Goal: Information Seeking & Learning: Learn about a topic

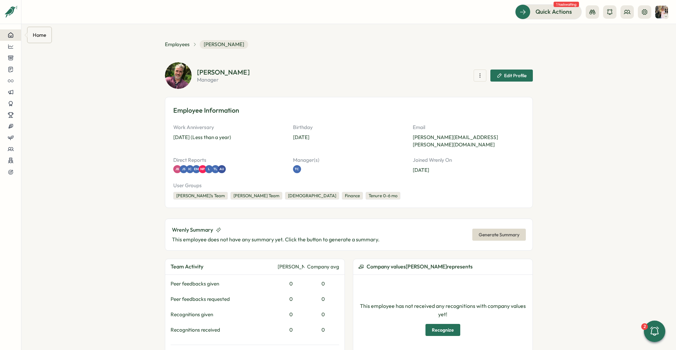
click at [11, 34] on icon at bounding box center [11, 35] width 6 height 6
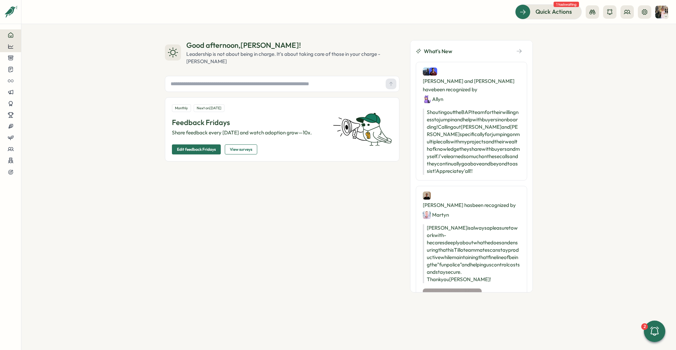
click at [9, 47] on icon at bounding box center [11, 47] width 6 height 6
click at [55, 43] on div "Surveys" at bounding box center [57, 39] width 48 height 7
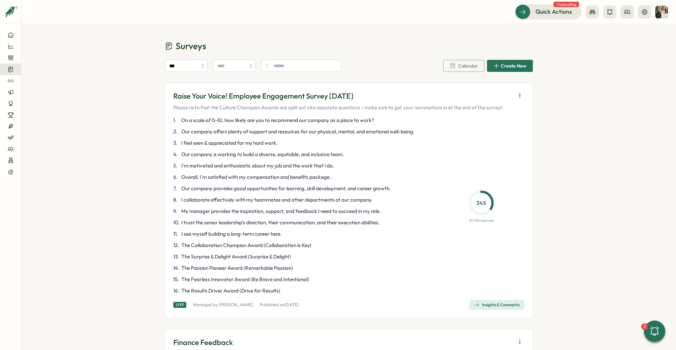
click at [499, 303] on div "Insights & Comments" at bounding box center [497, 305] width 46 height 5
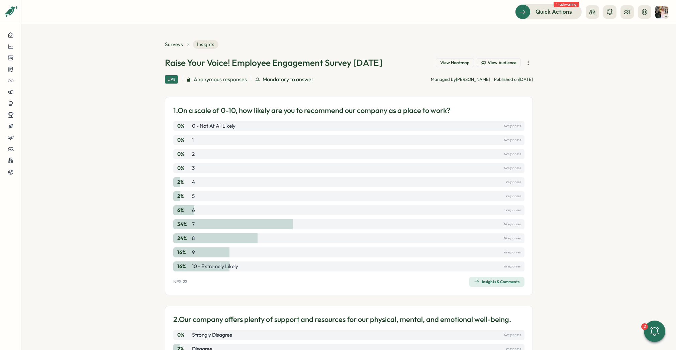
click at [482, 284] on div "Insights & Comments" at bounding box center [497, 282] width 46 height 5
click at [177, 45] on span "Surveys" at bounding box center [174, 44] width 18 height 7
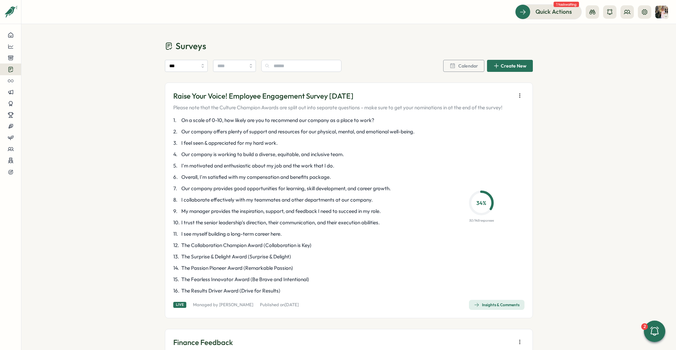
click at [501, 305] on div "Insights & Comments" at bounding box center [497, 305] width 46 height 5
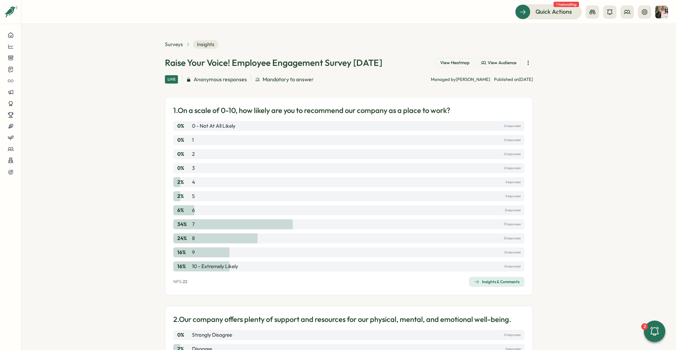
click at [478, 283] on div "Insights & Comments" at bounding box center [497, 282] width 46 height 5
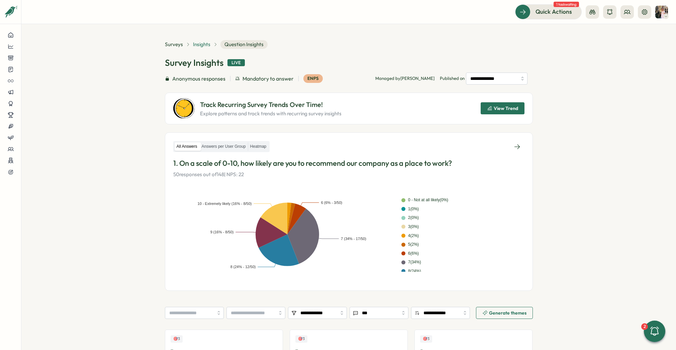
click at [201, 43] on span "Insights" at bounding box center [201, 44] width 17 height 7
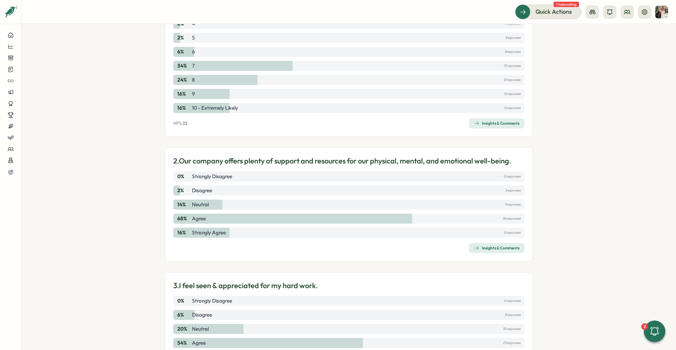
scroll to position [205, 0]
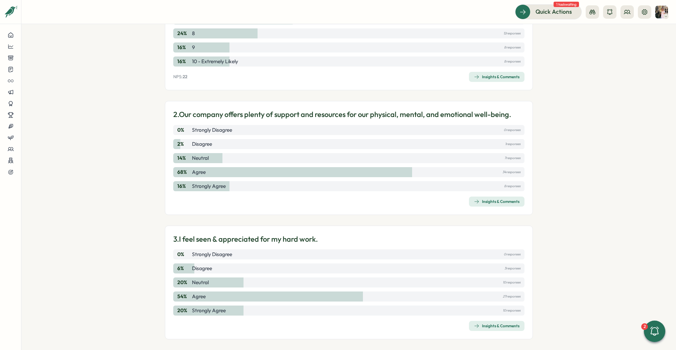
click at [497, 198] on span "Insights & Comments" at bounding box center [497, 201] width 46 height 9
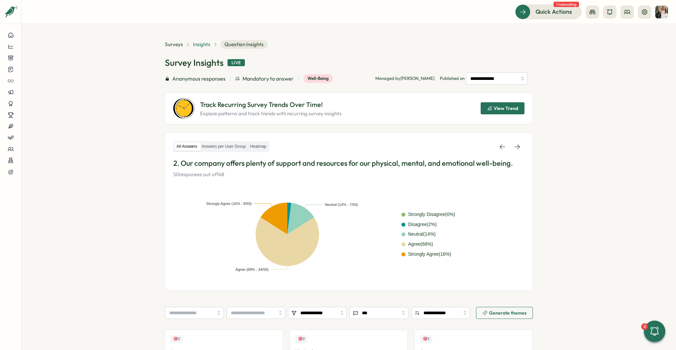
click at [194, 44] on span "Insights" at bounding box center [201, 44] width 17 height 7
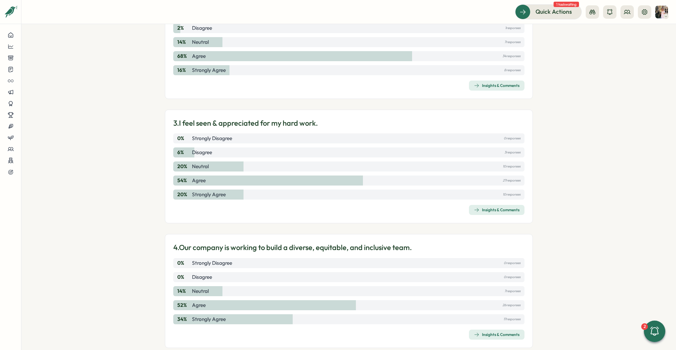
scroll to position [328, 0]
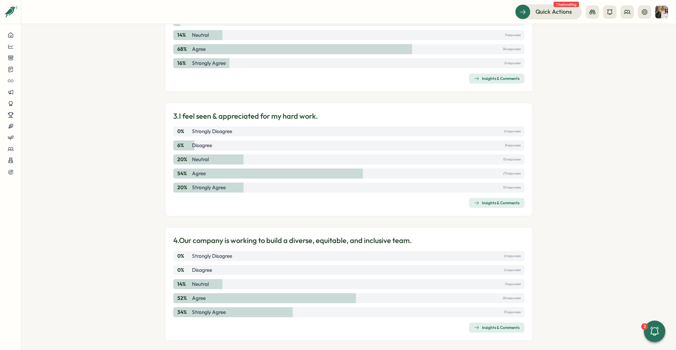
click at [496, 205] on div "Insights & Comments" at bounding box center [497, 203] width 46 height 5
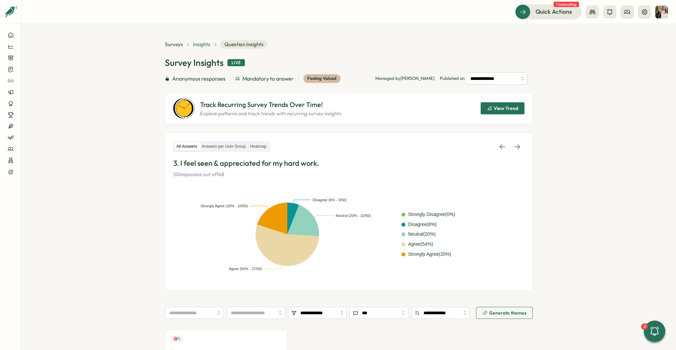
click at [204, 43] on span "Insights" at bounding box center [201, 44] width 17 height 7
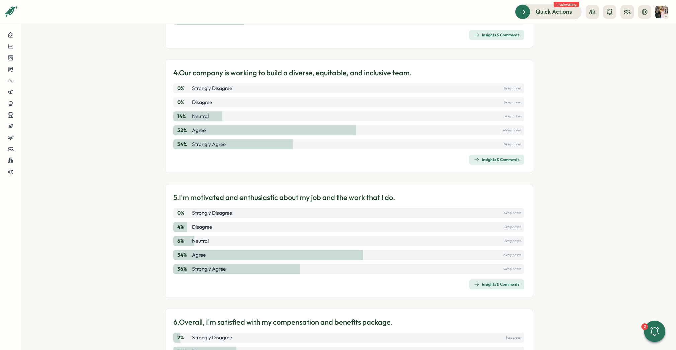
scroll to position [492, 0]
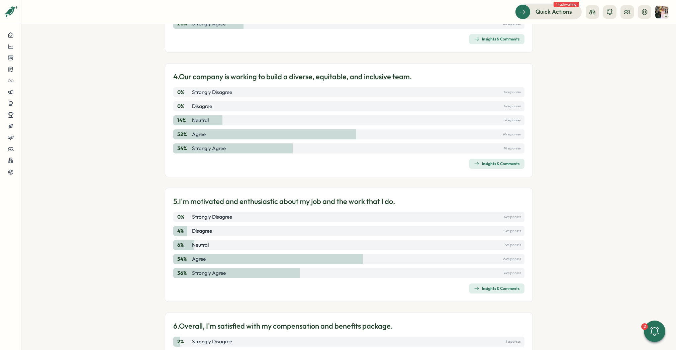
click at [504, 167] on span "Insights & Comments" at bounding box center [497, 163] width 46 height 9
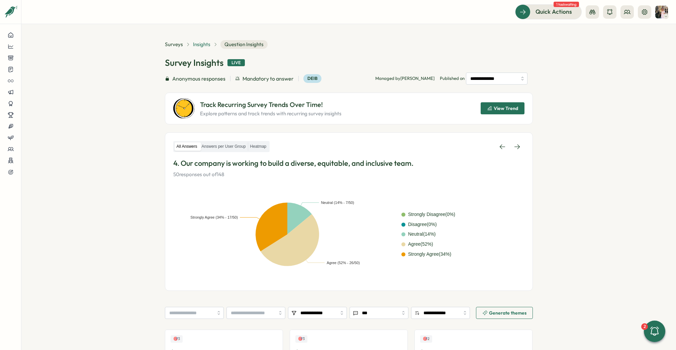
click at [198, 44] on span "Insights" at bounding box center [201, 44] width 17 height 7
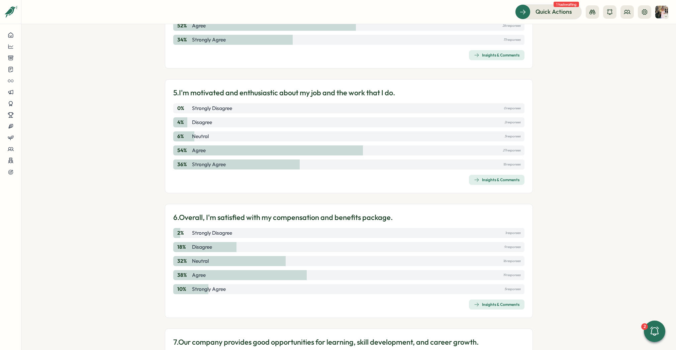
scroll to position [608, 0]
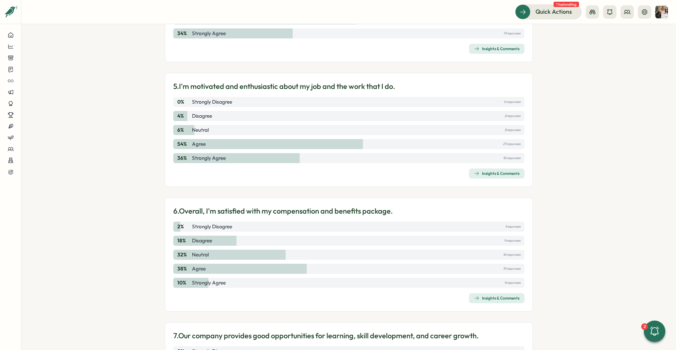
click at [494, 176] on span "Insights & Comments" at bounding box center [497, 173] width 46 height 9
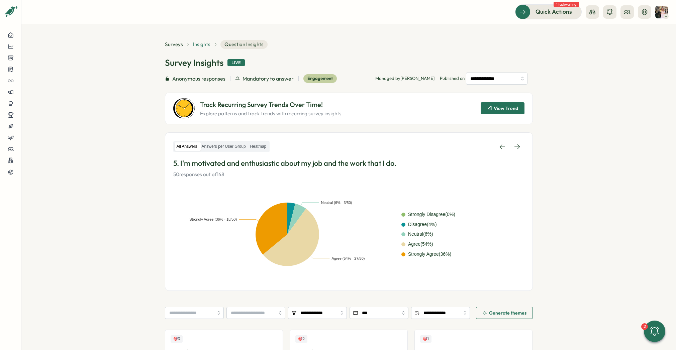
click at [205, 44] on span "Insights" at bounding box center [201, 44] width 17 height 7
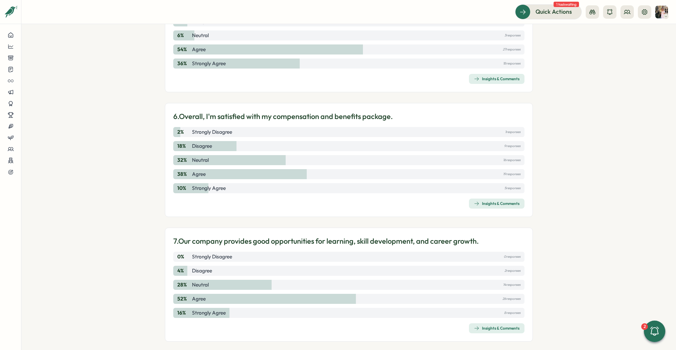
scroll to position [710, 0]
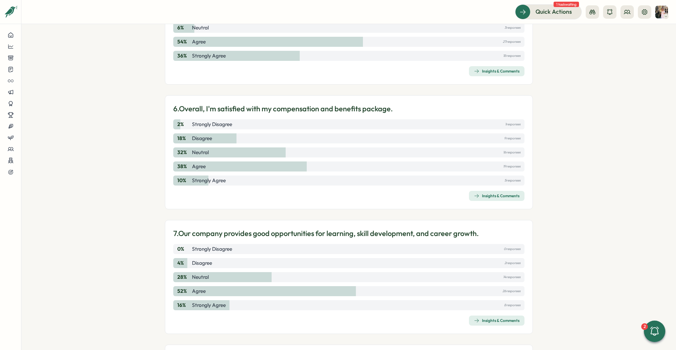
click at [499, 195] on div "Insights & Comments" at bounding box center [497, 195] width 46 height 5
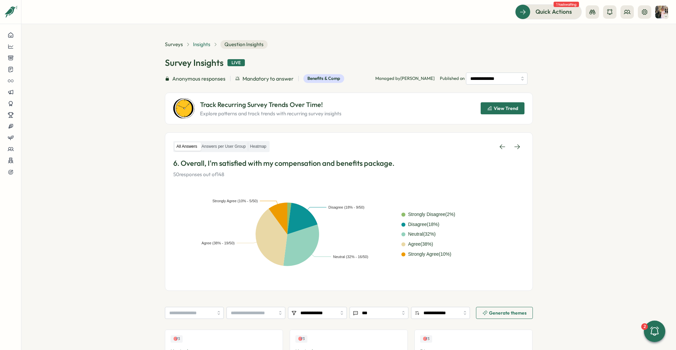
click at [205, 43] on span "Insights" at bounding box center [201, 44] width 17 height 7
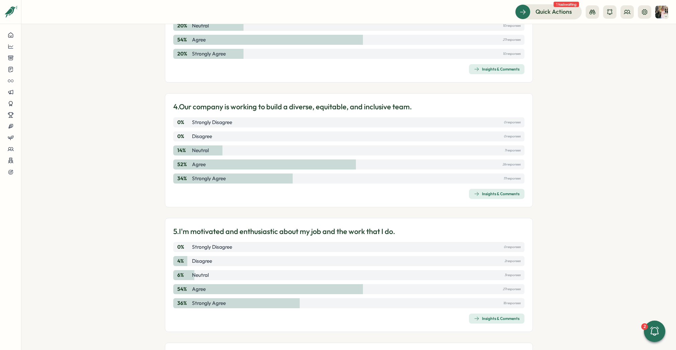
scroll to position [505, 0]
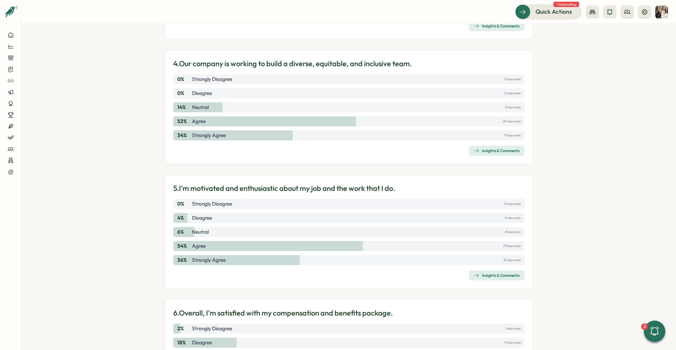
click at [490, 277] on div "Insights & Comments" at bounding box center [497, 275] width 46 height 5
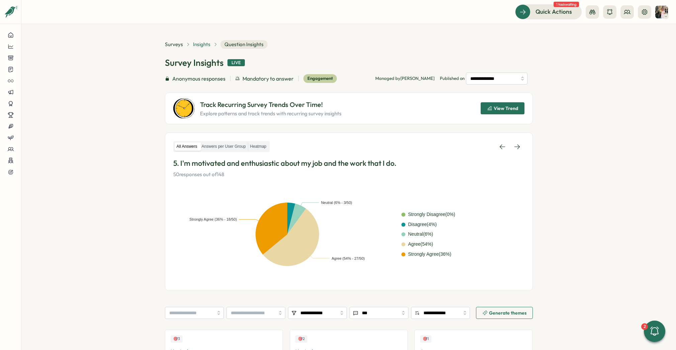
click at [205, 46] on span "Insights" at bounding box center [201, 44] width 17 height 7
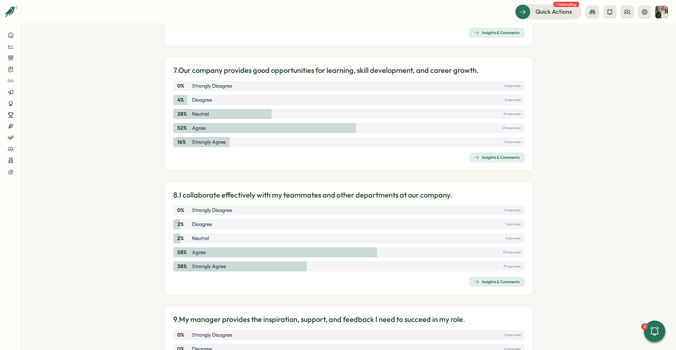
scroll to position [880, 0]
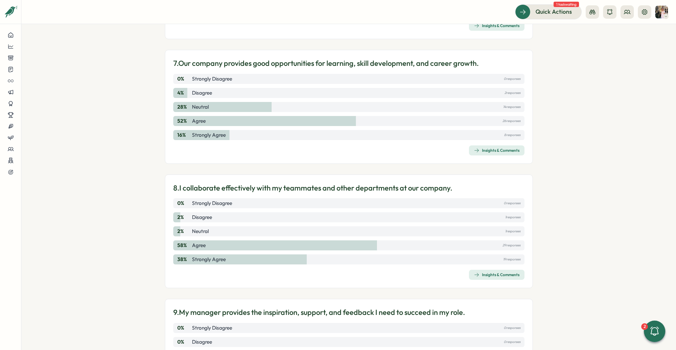
click at [512, 153] on span "Insights & Comments" at bounding box center [497, 150] width 46 height 9
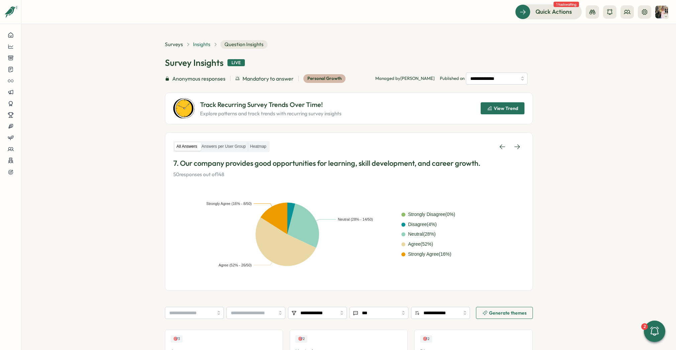
click at [200, 41] on span "Insights" at bounding box center [201, 44] width 17 height 7
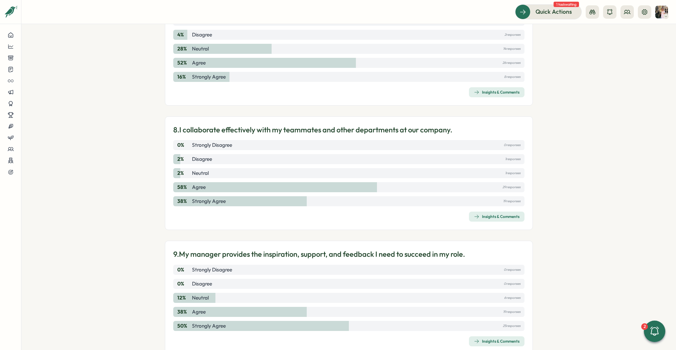
scroll to position [947, 0]
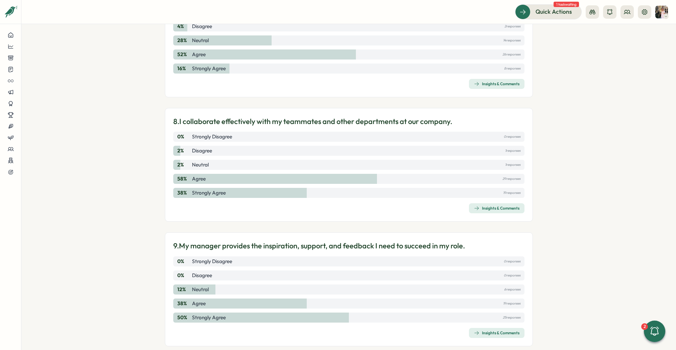
click at [508, 207] on div "Insights & Comments" at bounding box center [497, 208] width 46 height 5
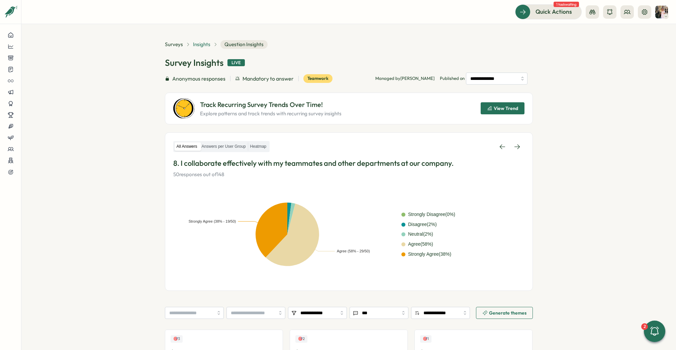
click at [201, 41] on span "Insights" at bounding box center [201, 44] width 17 height 7
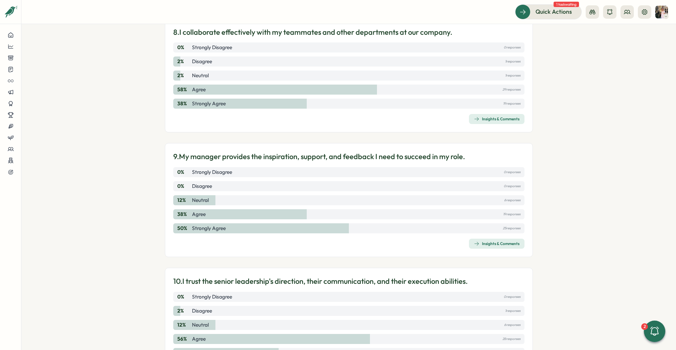
scroll to position [1040, 0]
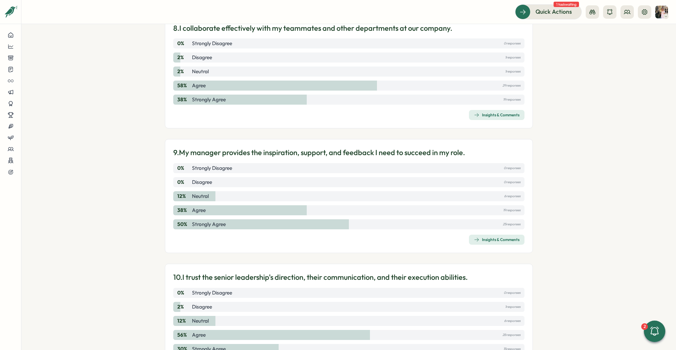
click at [513, 241] on div "Insights & Comments" at bounding box center [497, 239] width 46 height 5
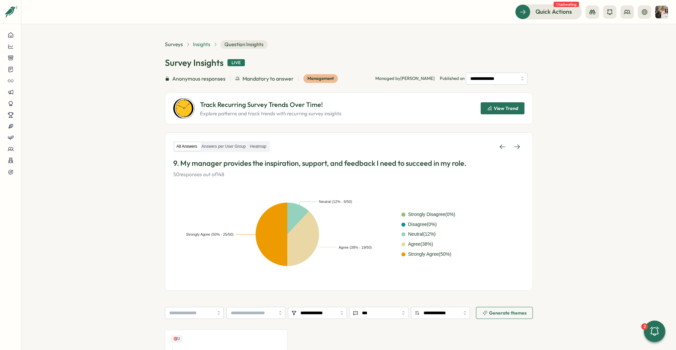
click at [203, 44] on span "Insights" at bounding box center [201, 44] width 17 height 7
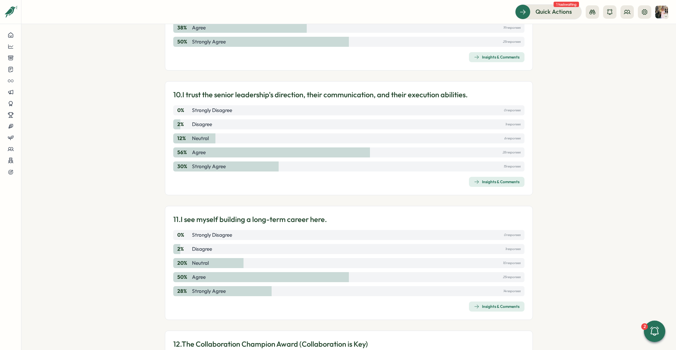
scroll to position [1221, 0]
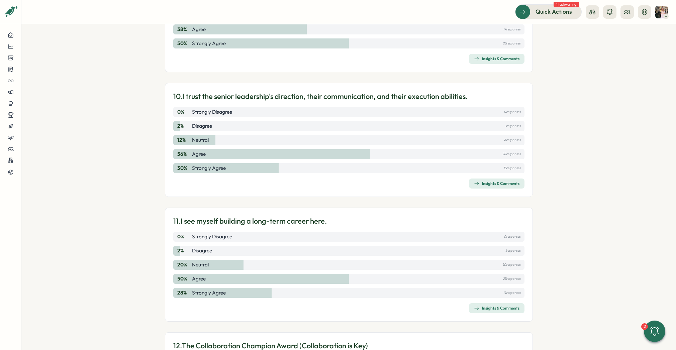
click at [481, 188] on button "Insights & Comments" at bounding box center [497, 184] width 56 height 10
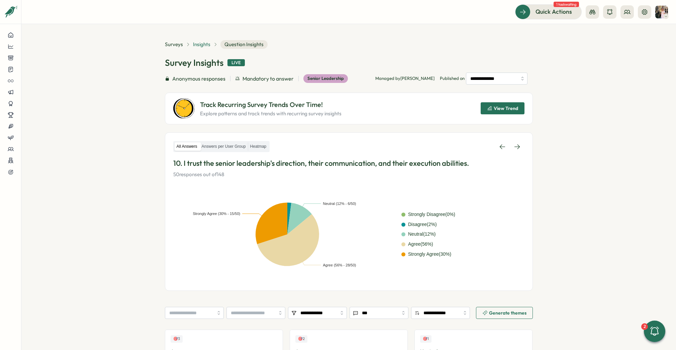
click at [201, 42] on span "Insights" at bounding box center [201, 44] width 17 height 7
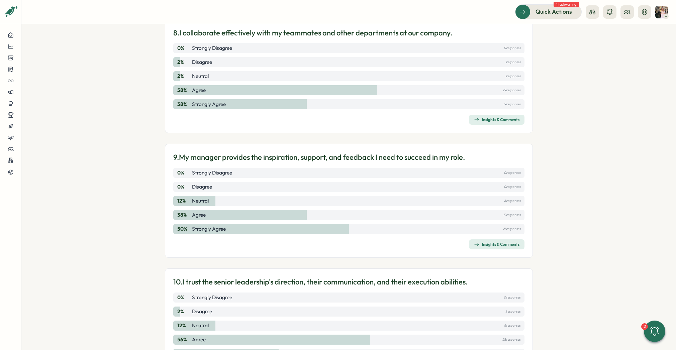
scroll to position [1242, 0]
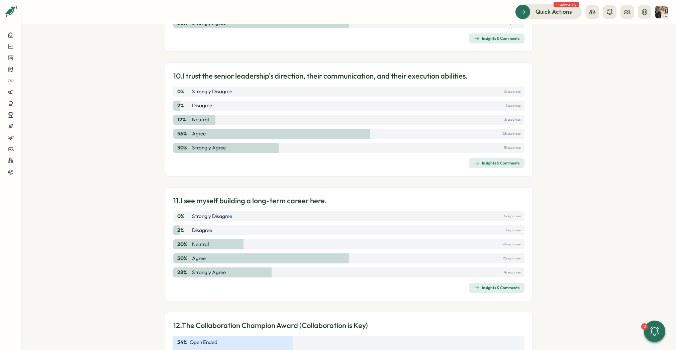
click at [489, 292] on span "Insights & Comments" at bounding box center [497, 288] width 46 height 9
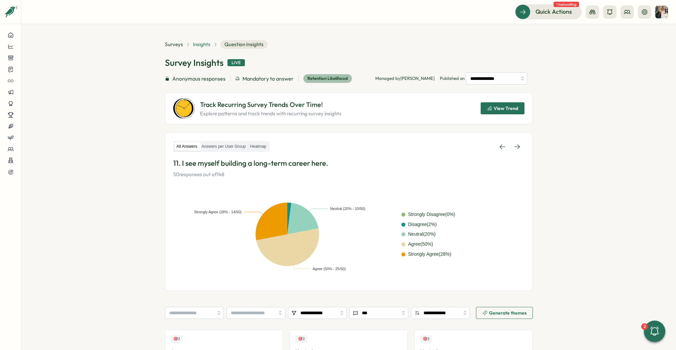
click at [208, 47] on span "Insights" at bounding box center [201, 44] width 17 height 7
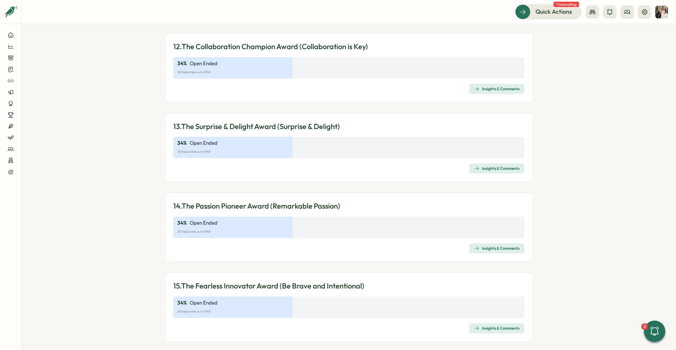
scroll to position [1521, 0]
click at [484, 88] on div "Insights & Comments" at bounding box center [497, 88] width 46 height 5
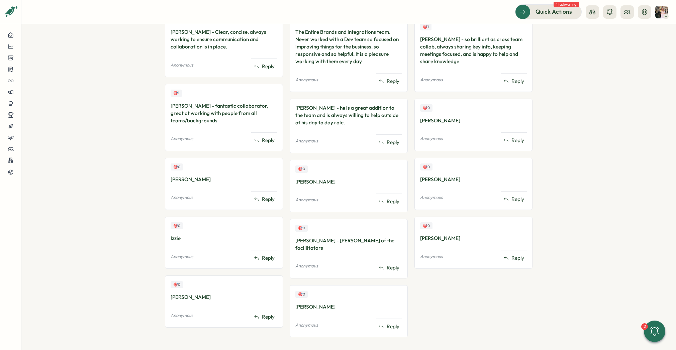
scroll to position [294, 0]
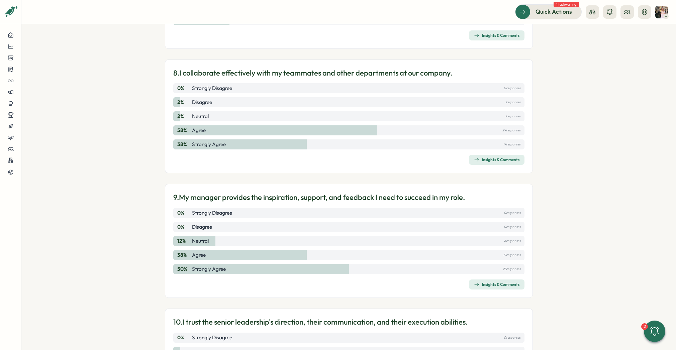
scroll to position [1609, 0]
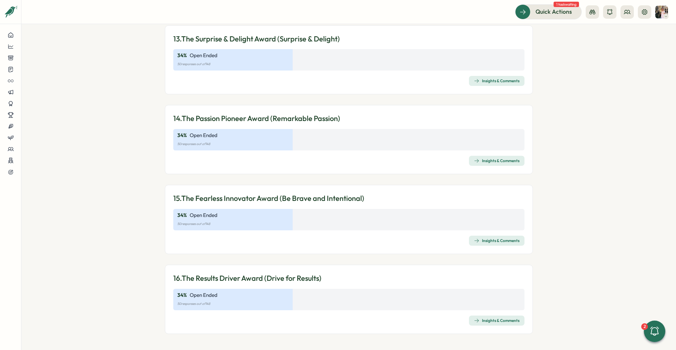
click at [481, 322] on div "Insights & Comments" at bounding box center [497, 320] width 46 height 5
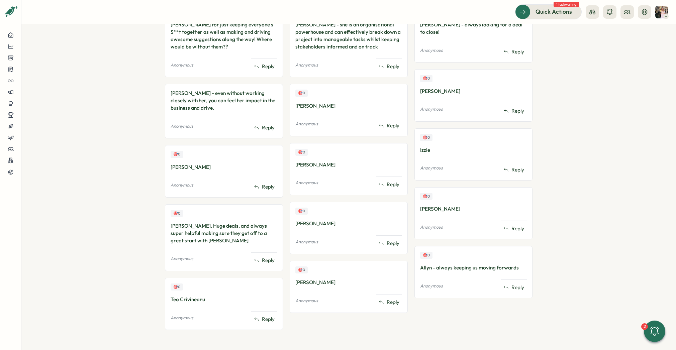
scroll to position [230, 0]
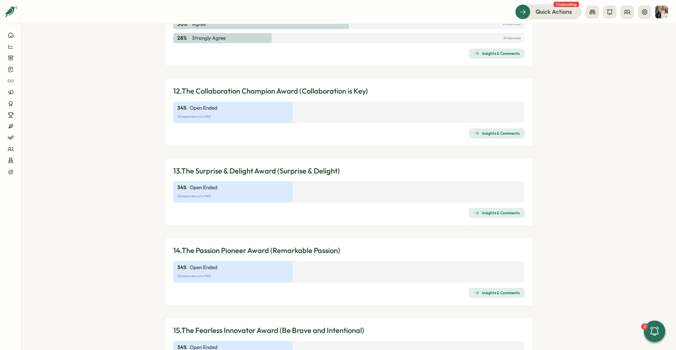
scroll to position [1609, 0]
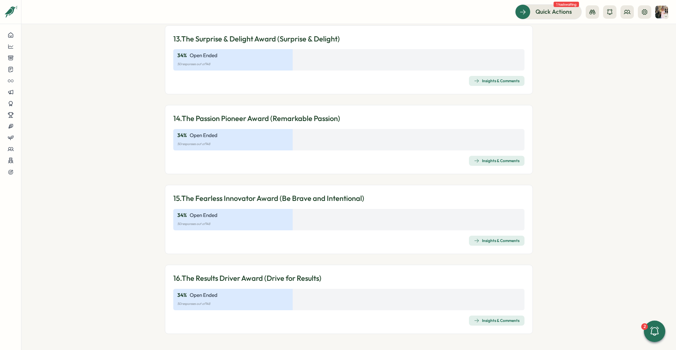
click at [481, 241] on div "Insights & Comments" at bounding box center [497, 240] width 46 height 5
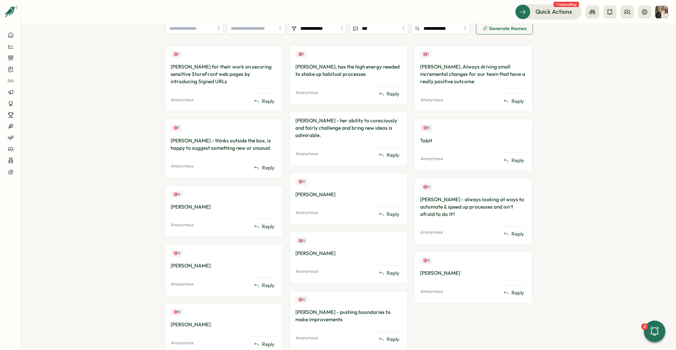
scroll to position [213, 0]
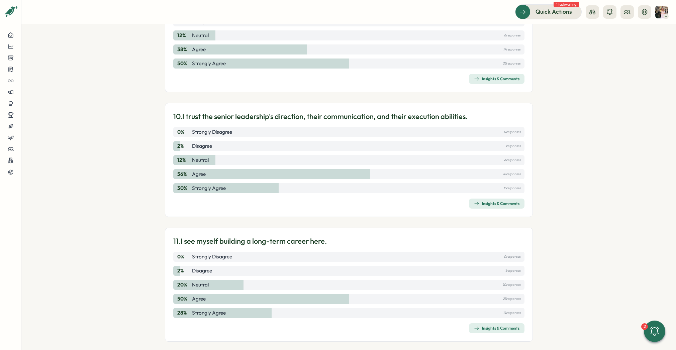
scroll to position [1609, 0]
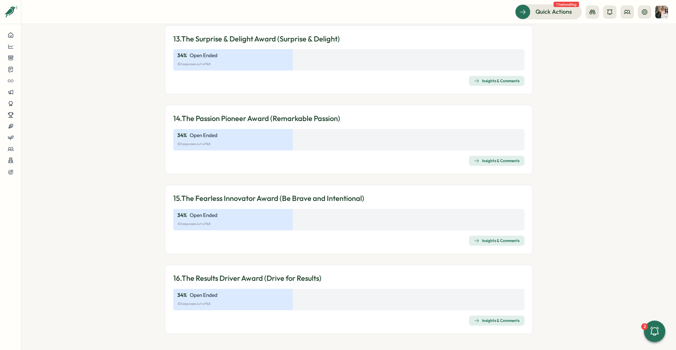
click at [486, 162] on div "Insights & Comments" at bounding box center [497, 160] width 46 height 5
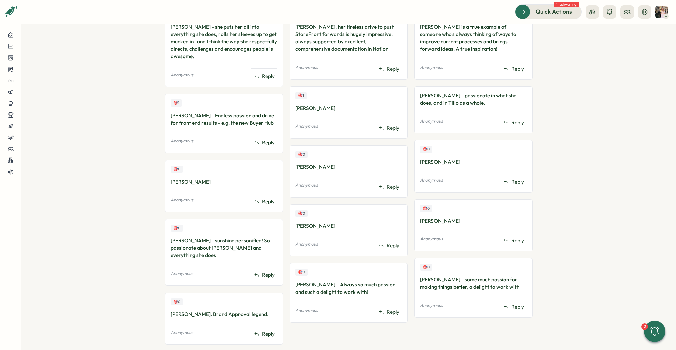
scroll to position [235, 0]
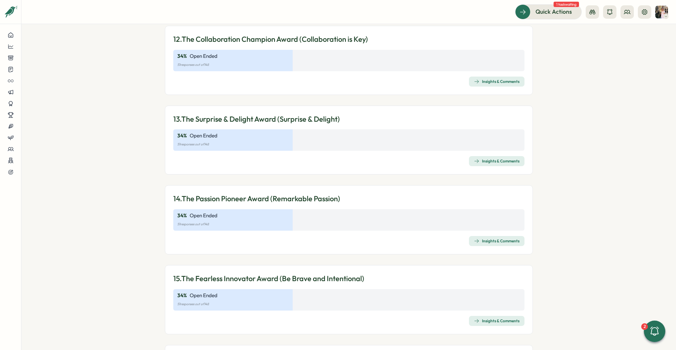
scroll to position [1470, 0]
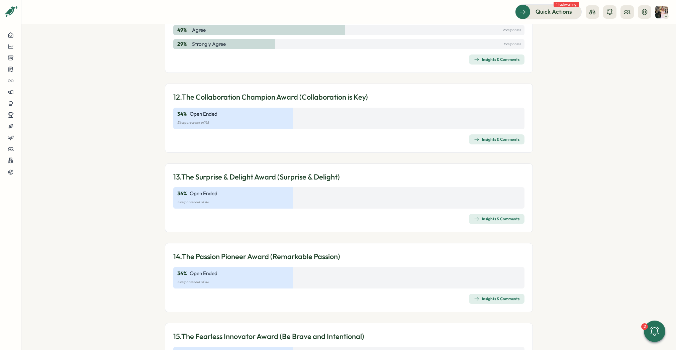
click at [493, 214] on div "13. The Surprise & Delight Award (Surprise & Delight) 34 % Open Ended 51 respon…" at bounding box center [349, 198] width 368 height 69
click at [491, 219] on div "Insights & Comments" at bounding box center [497, 219] width 46 height 5
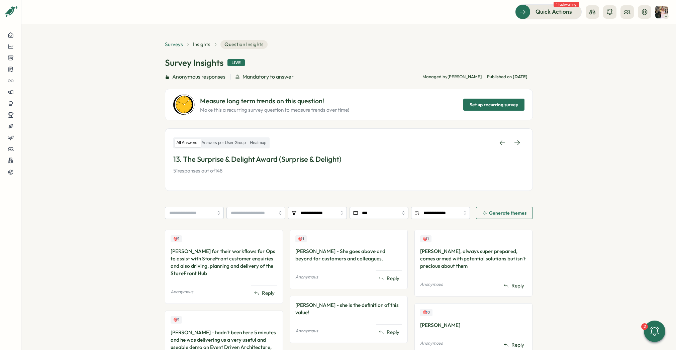
click at [174, 44] on span "Surveys" at bounding box center [174, 44] width 18 height 7
